Goal: Find specific page/section: Find specific page/section

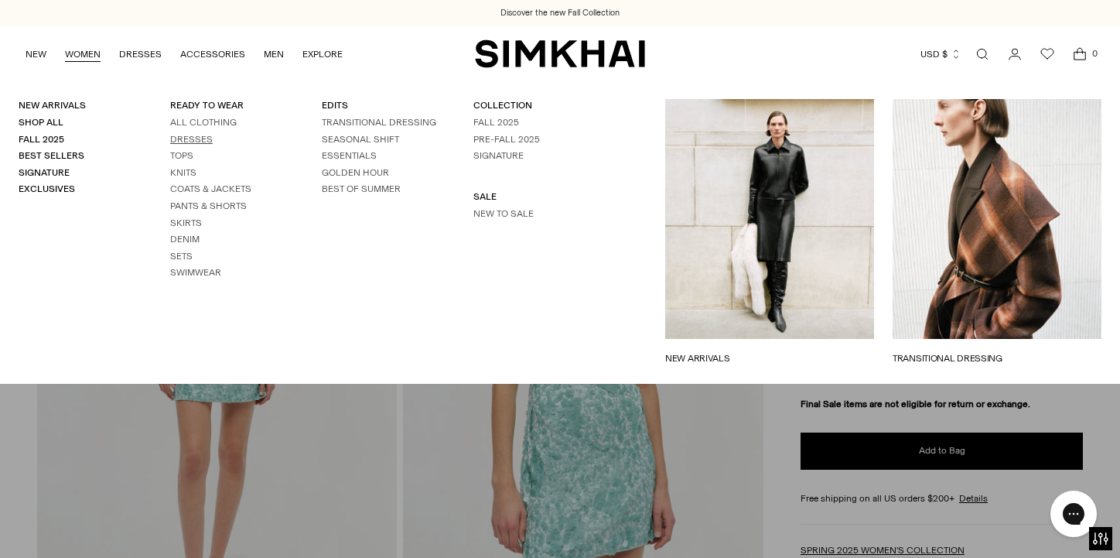
click at [198, 136] on link "Dresses" at bounding box center [191, 139] width 43 height 11
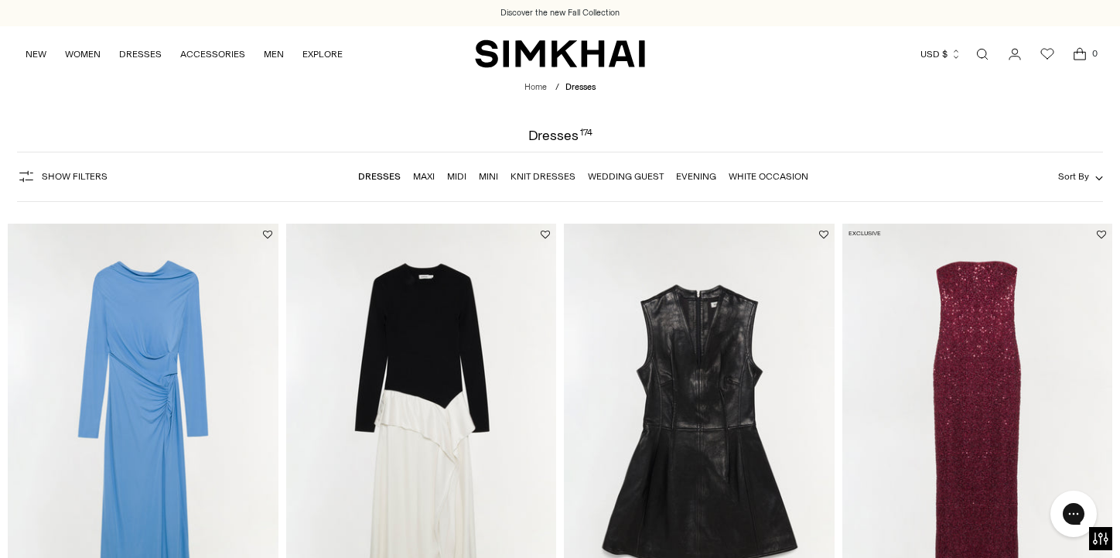
click at [483, 176] on link "Mini" at bounding box center [488, 176] width 19 height 11
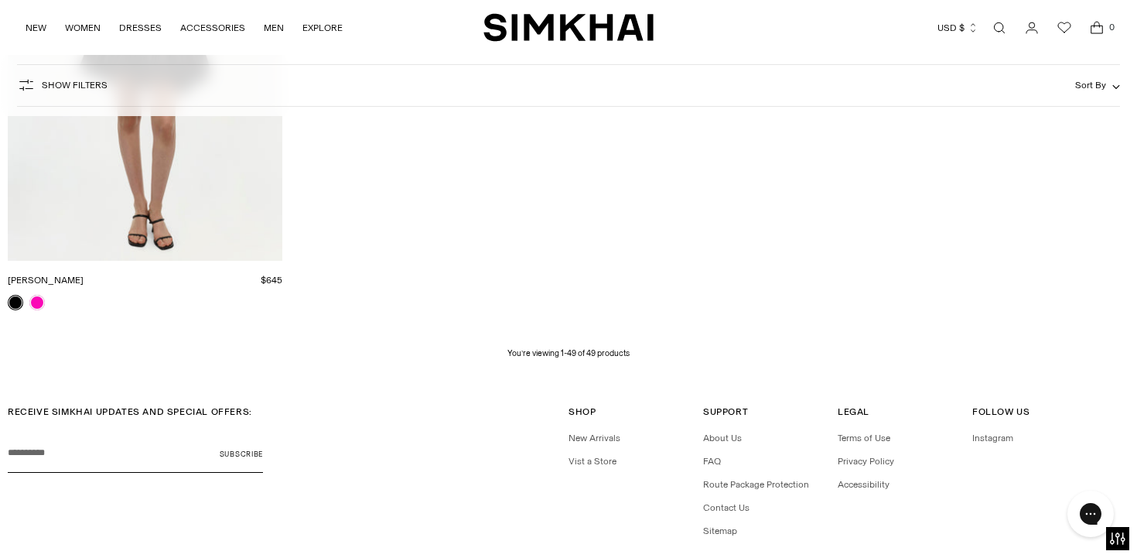
scroll to position [6343, 0]
